Goal: Information Seeking & Learning: Learn about a topic

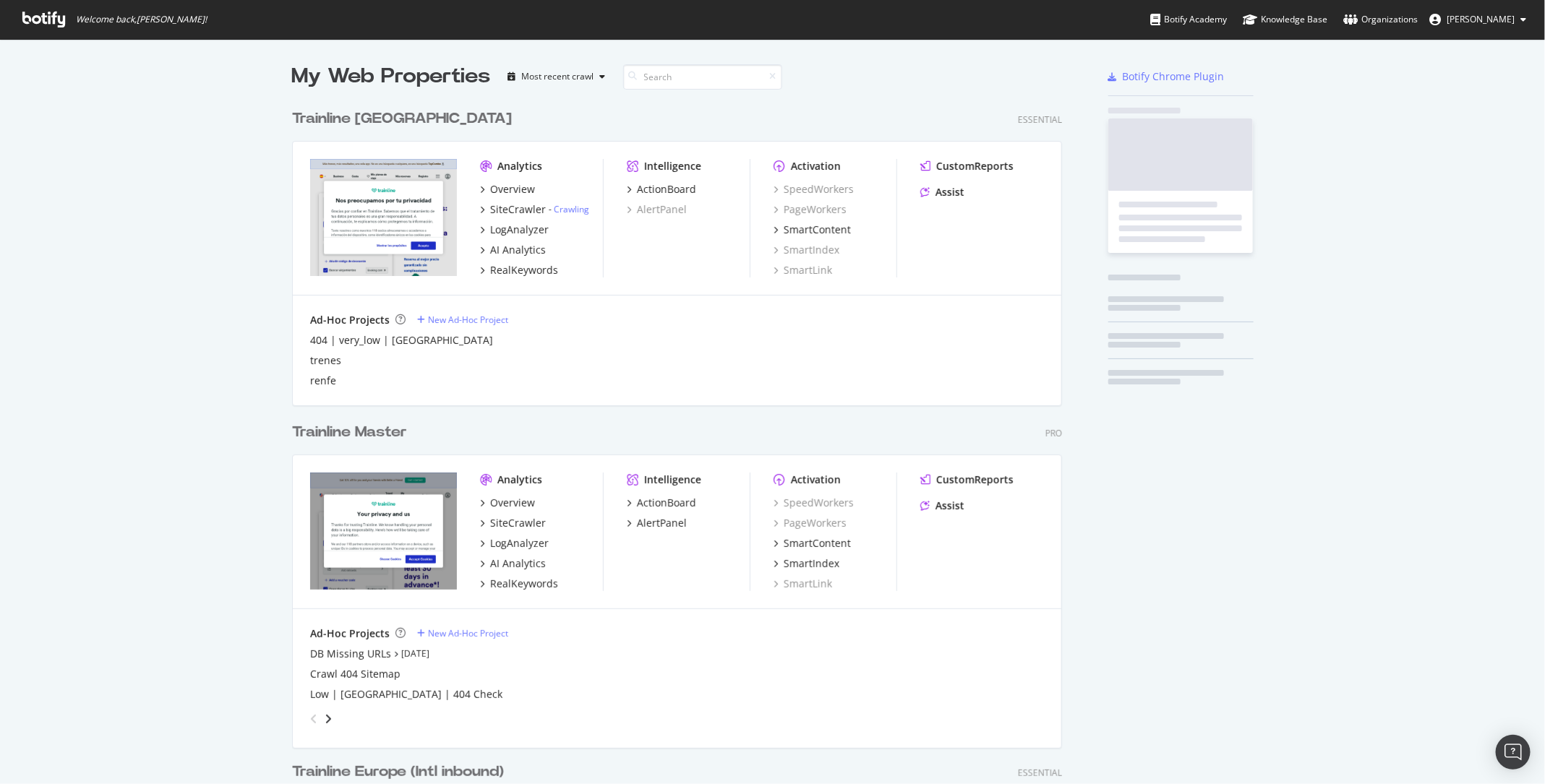
scroll to position [2107, 781]
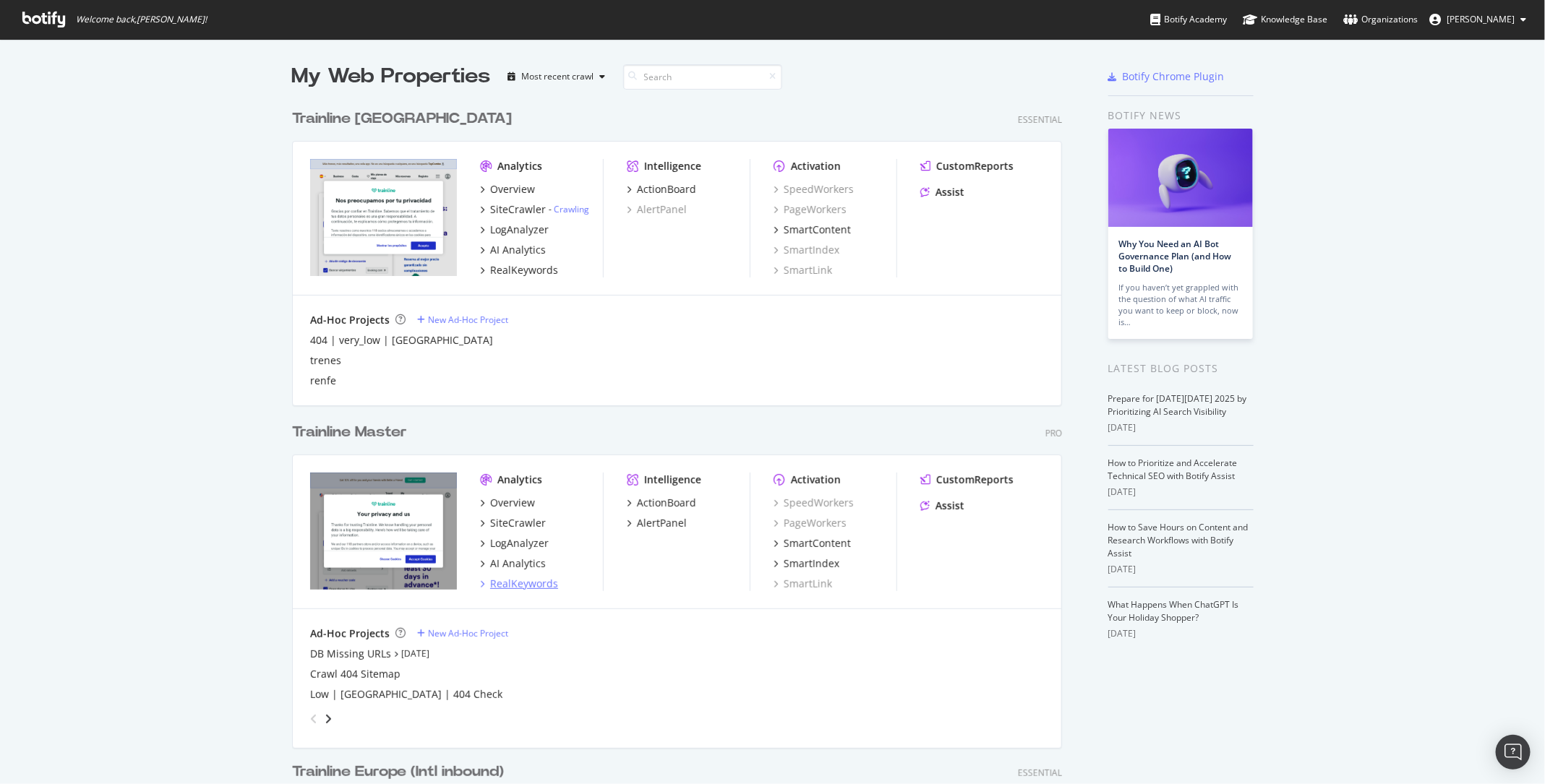
click at [522, 587] on div "RealKeywords" at bounding box center [524, 584] width 68 height 14
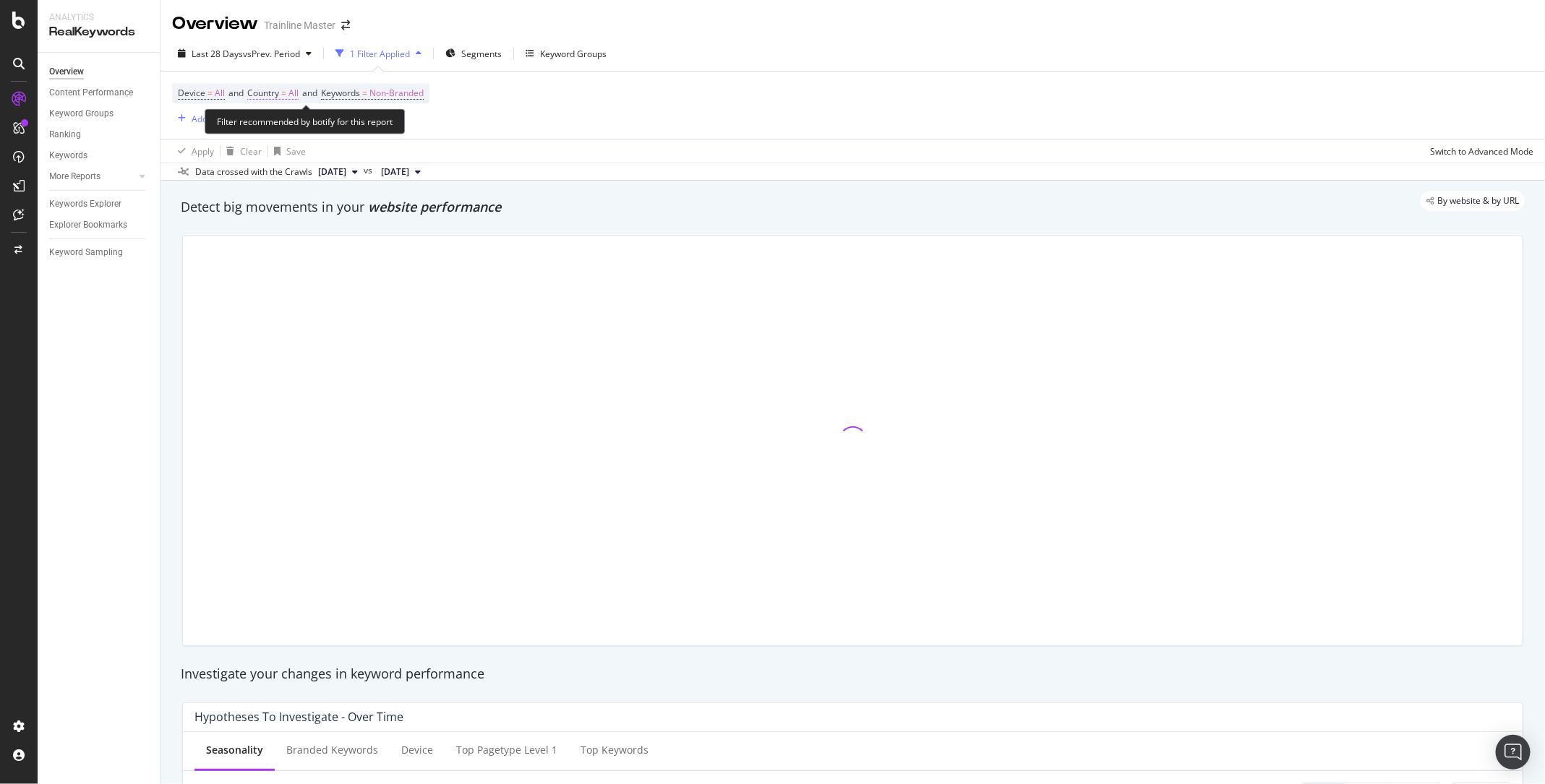
click at [290, 89] on span "Country = All" at bounding box center [273, 93] width 51 height 13
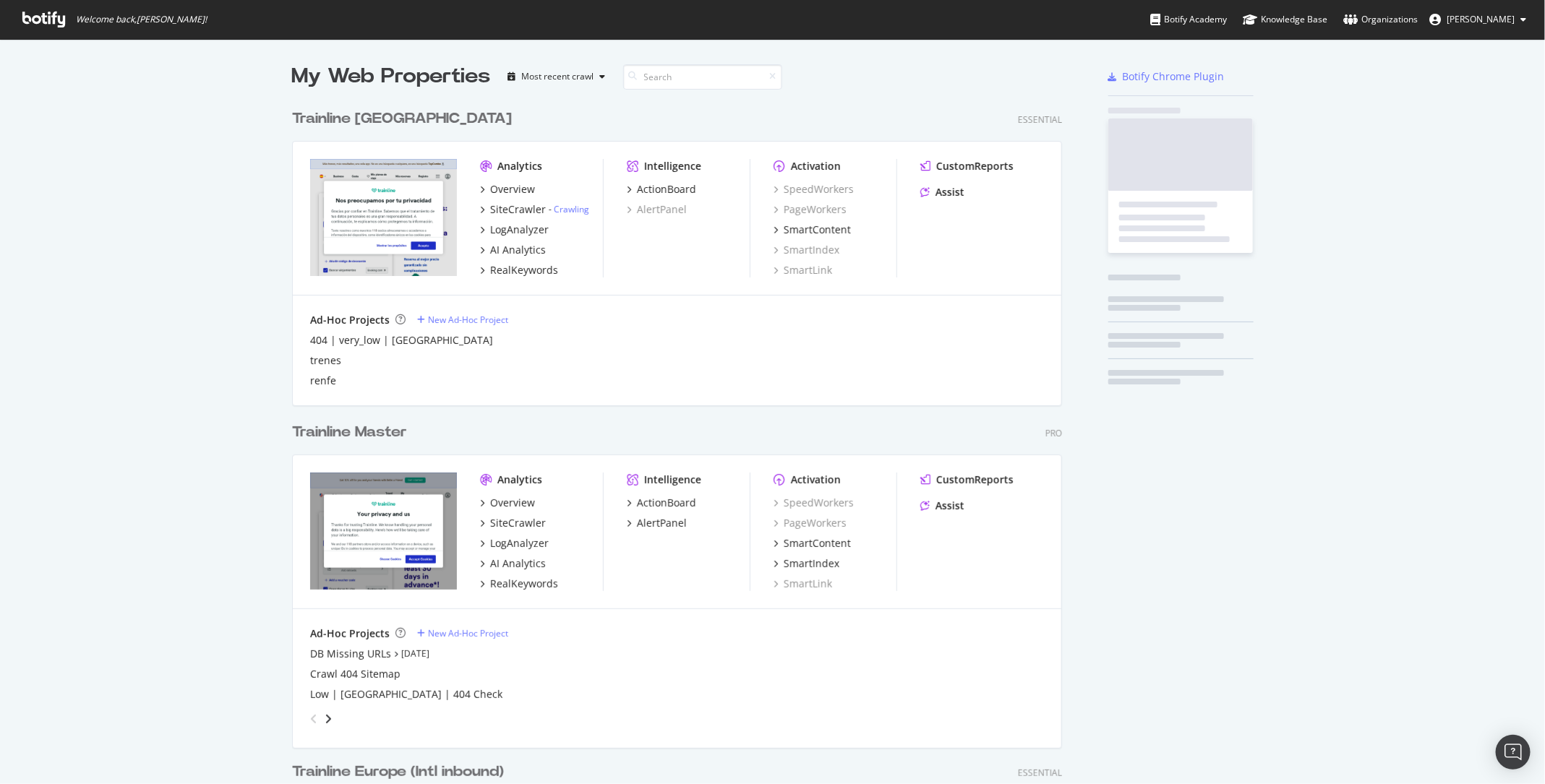
scroll to position [784, 1545]
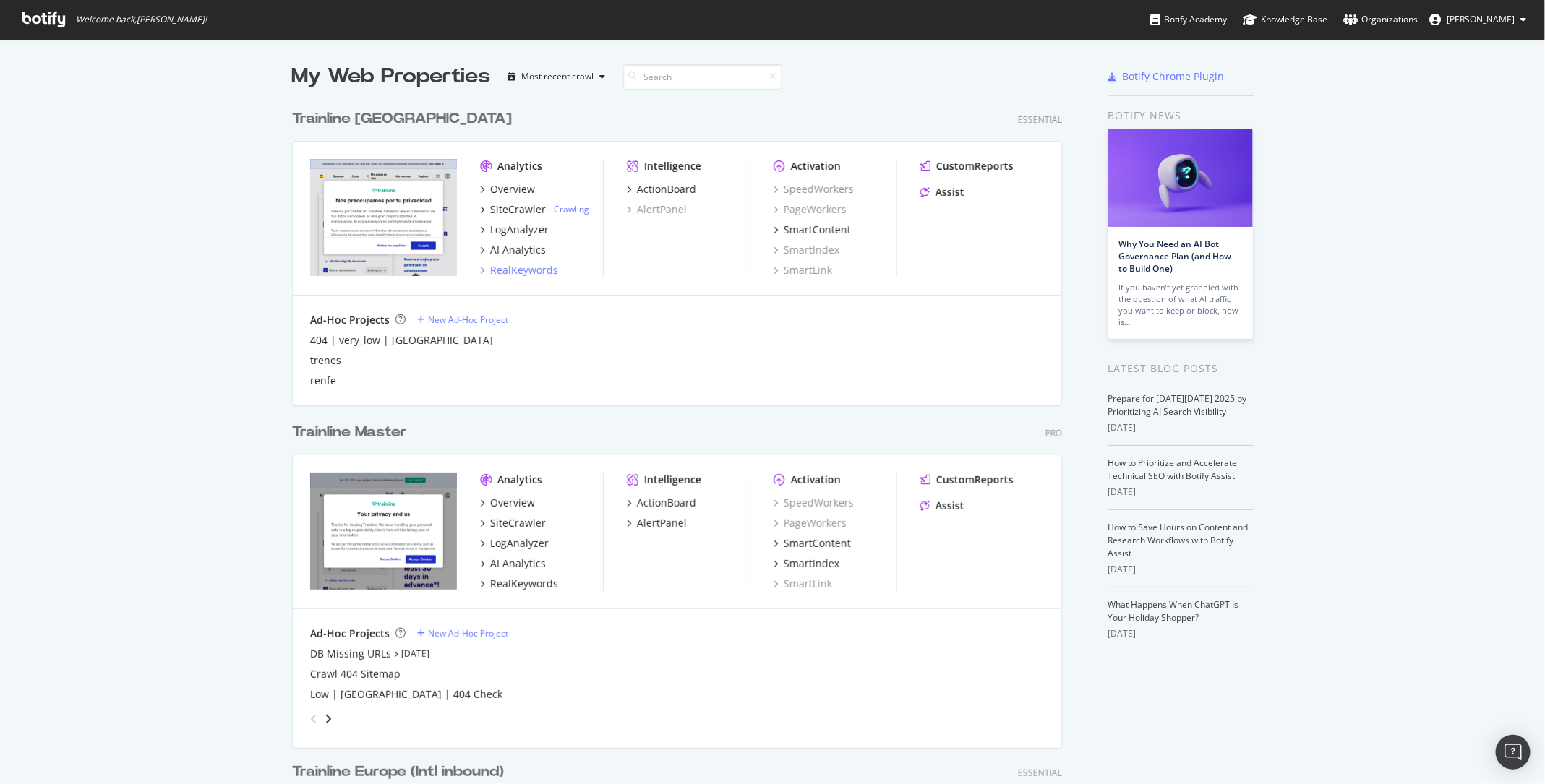
click at [530, 272] on div "RealKeywords" at bounding box center [524, 270] width 68 height 14
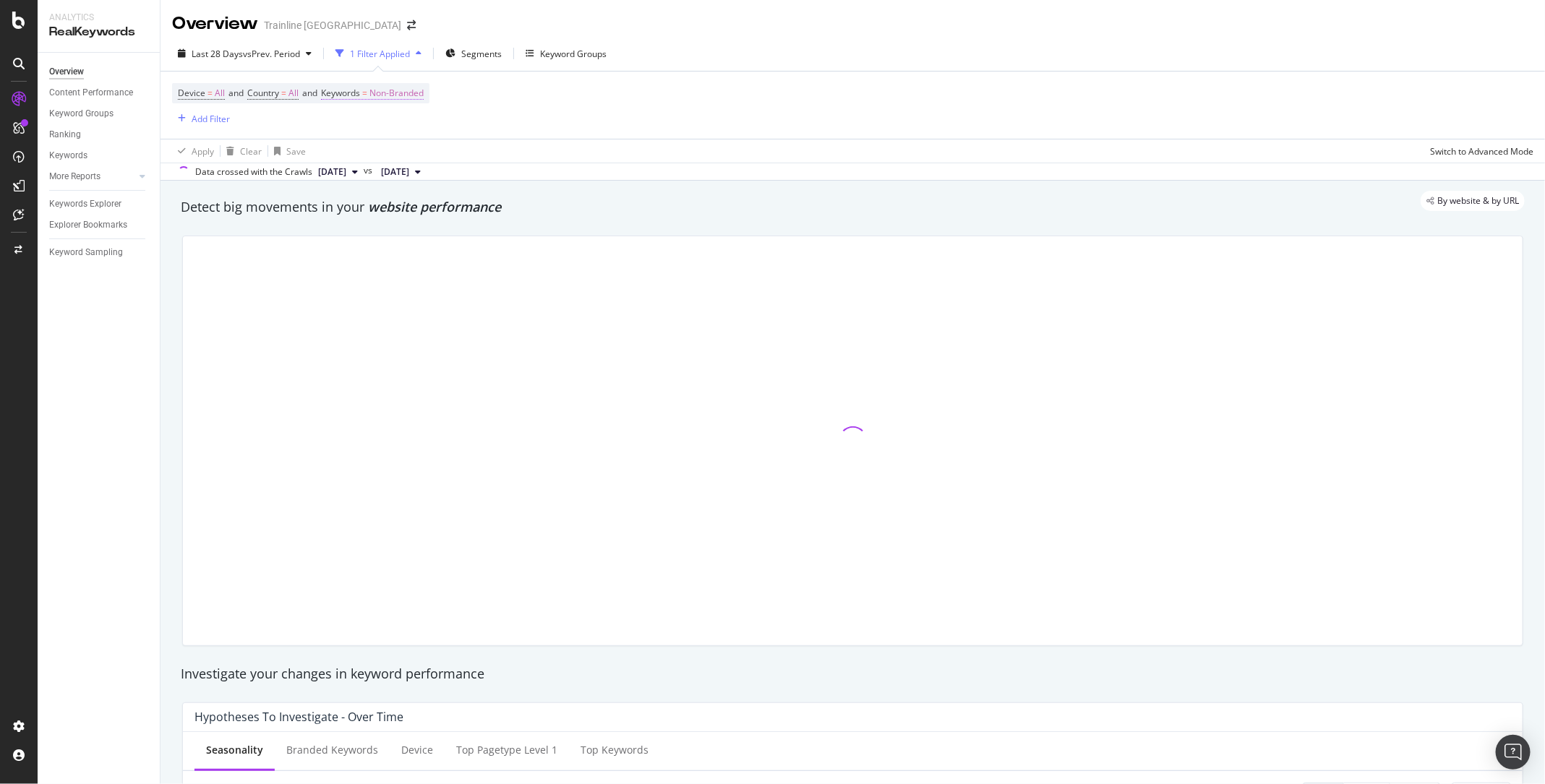
click at [403, 97] on span "Non-Branded" at bounding box center [396, 93] width 54 height 20
click at [199, 93] on span "Device" at bounding box center [191, 93] width 28 height 12
click at [468, 134] on div "Device = All and Country = All and Keywords = Non-Branded Add Filter" at bounding box center [852, 105] width 1361 height 68
click at [266, 99] on span "Country = All" at bounding box center [273, 93] width 51 height 13
click at [284, 127] on div "All" at bounding box center [344, 126] width 159 height 23
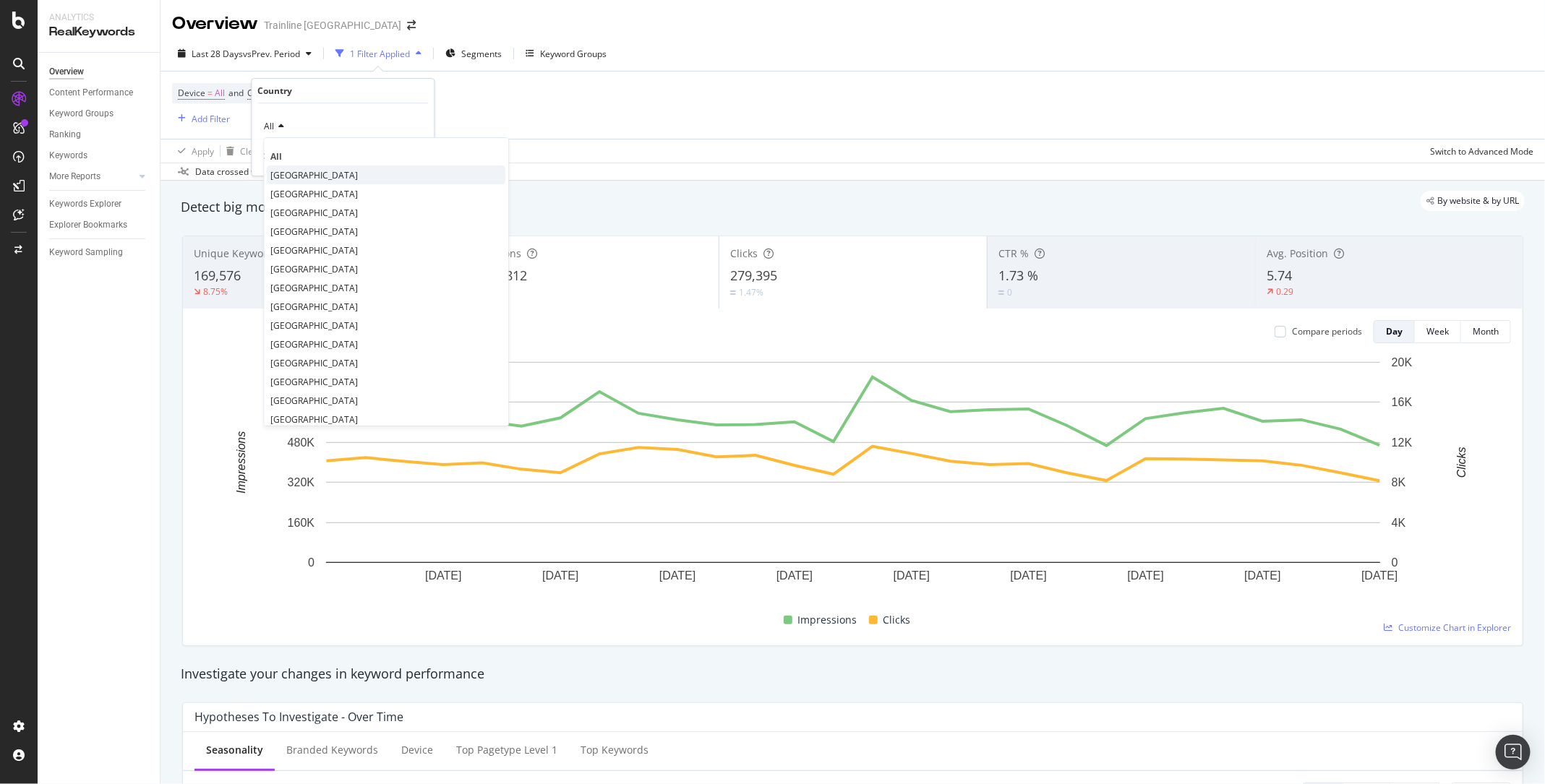
click at [301, 171] on div "[GEOGRAPHIC_DATA]" at bounding box center [386, 175] width 239 height 19
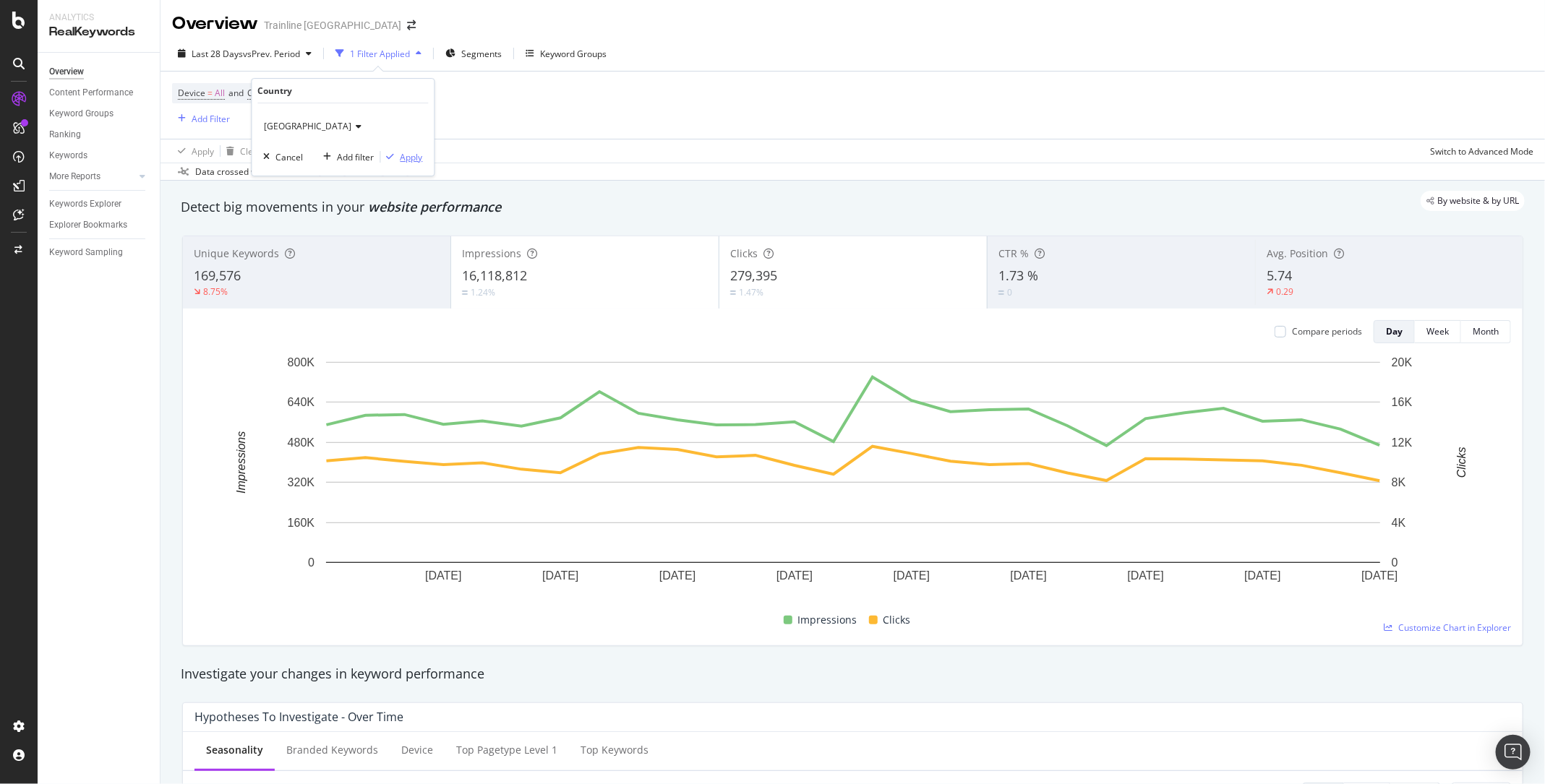
click at [408, 161] on div "Apply" at bounding box center [412, 157] width 23 height 12
